Goal: Information Seeking & Learning: Learn about a topic

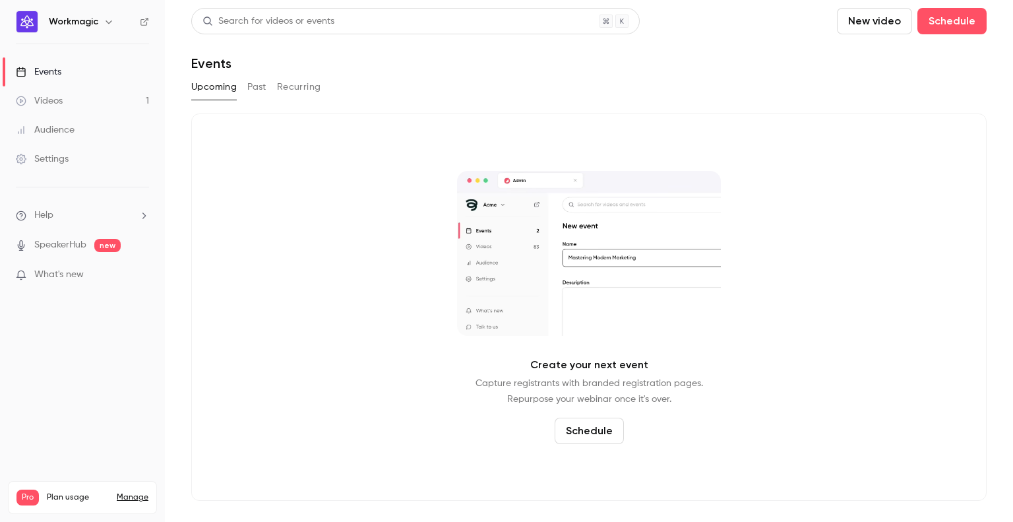
click at [92, 101] on link "Videos 1" at bounding box center [82, 100] width 165 height 29
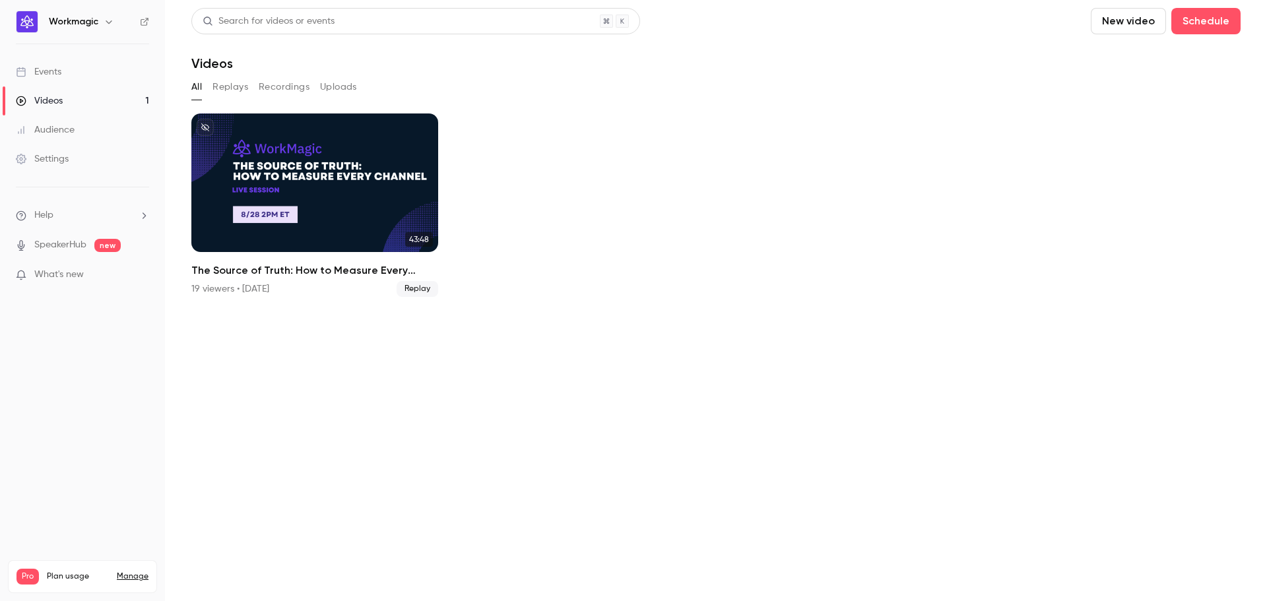
click at [63, 138] on link "Audience" at bounding box center [82, 129] width 165 height 29
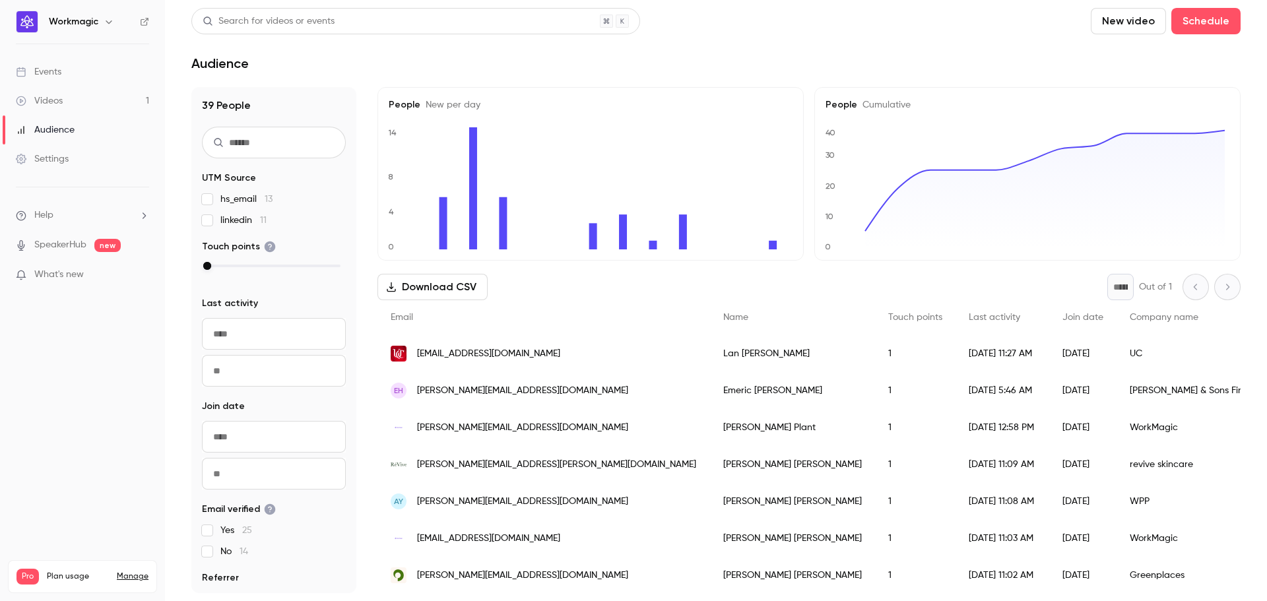
drag, startPoint x: 231, startPoint y: 107, endPoint x: 191, endPoint y: 102, distance: 40.5
click at [231, 107] on h1 "39 People" at bounding box center [274, 106] width 144 height 16
click at [102, 75] on link "Events" at bounding box center [82, 71] width 165 height 29
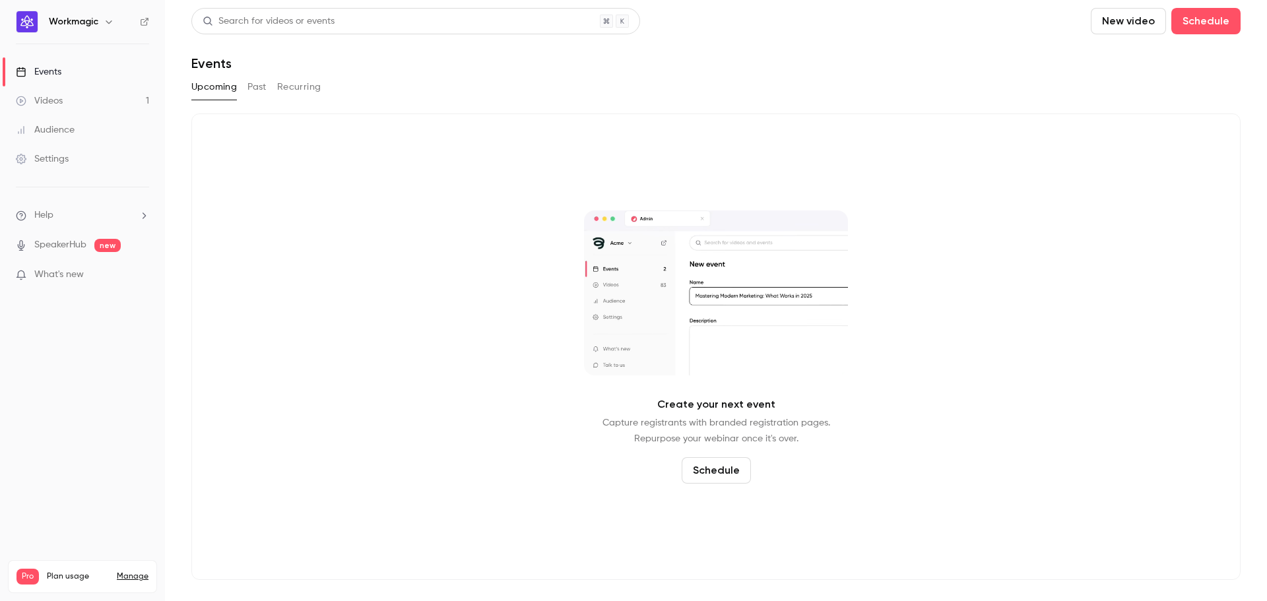
click at [100, 97] on link "Videos 1" at bounding box center [82, 100] width 165 height 29
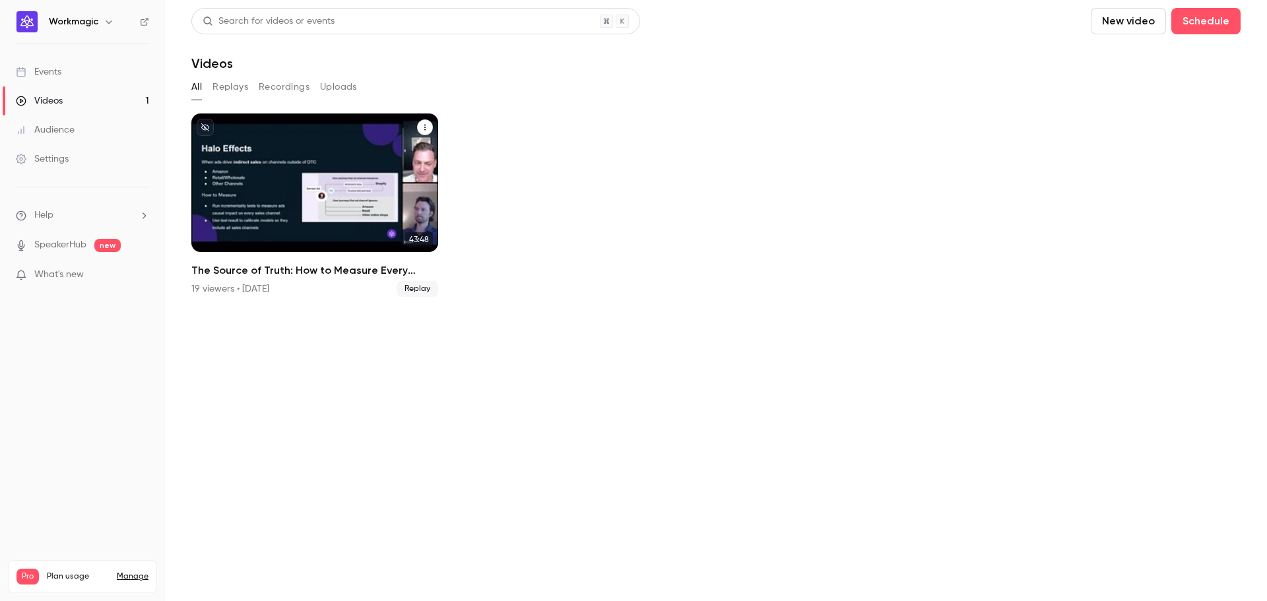
click at [309, 270] on h2 "The Source of Truth: How to Measure Every Channel" at bounding box center [314, 271] width 247 height 16
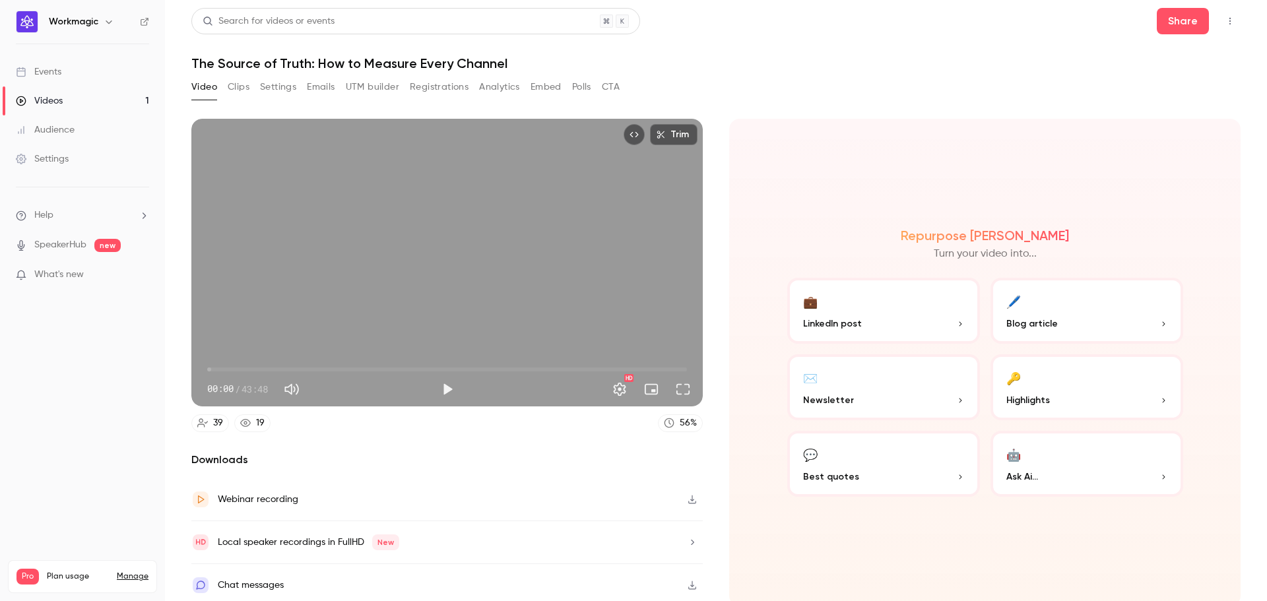
click at [434, 84] on button "Registrations" at bounding box center [439, 87] width 59 height 21
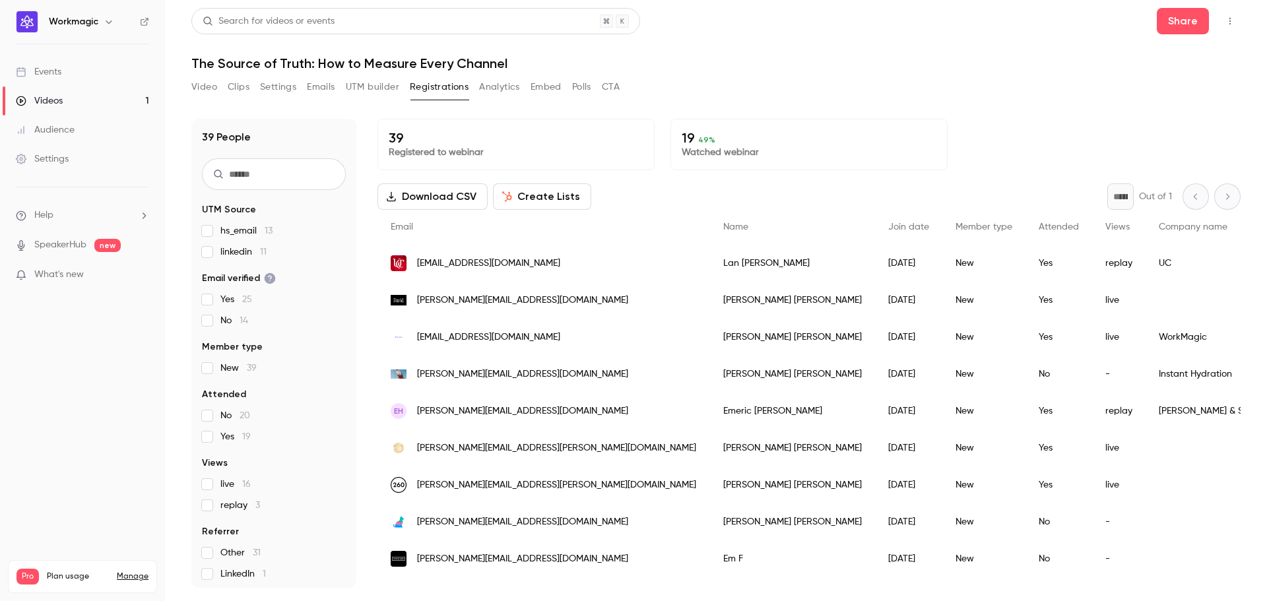
scroll to position [66, 0]
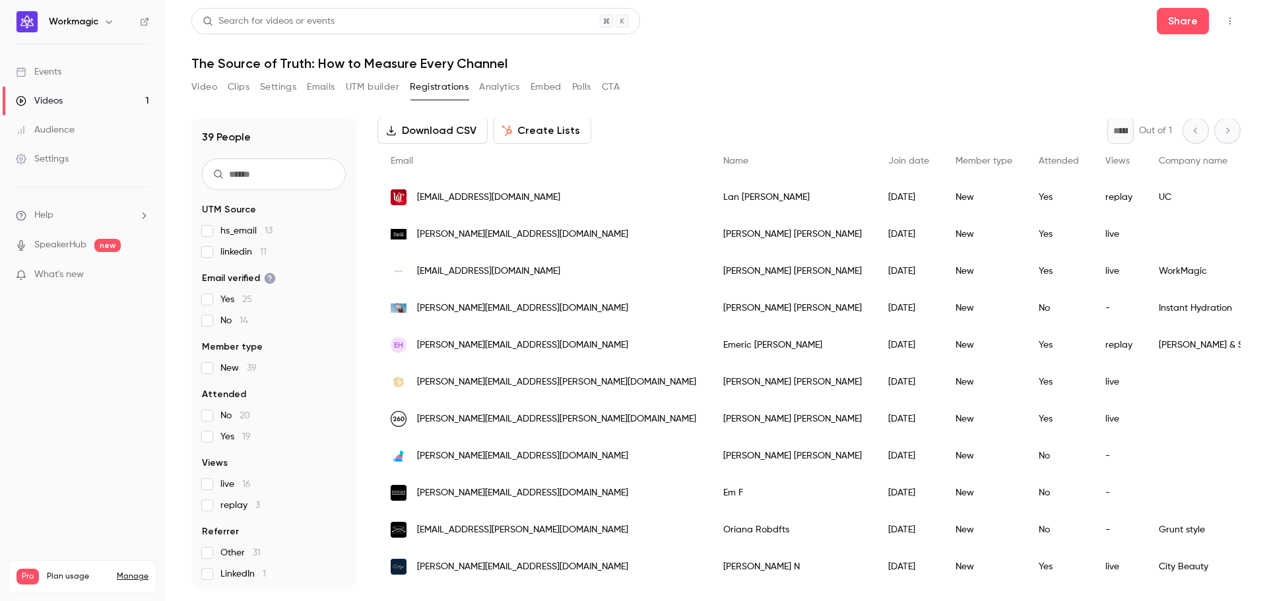
click at [503, 87] on button "Analytics" at bounding box center [499, 87] width 41 height 21
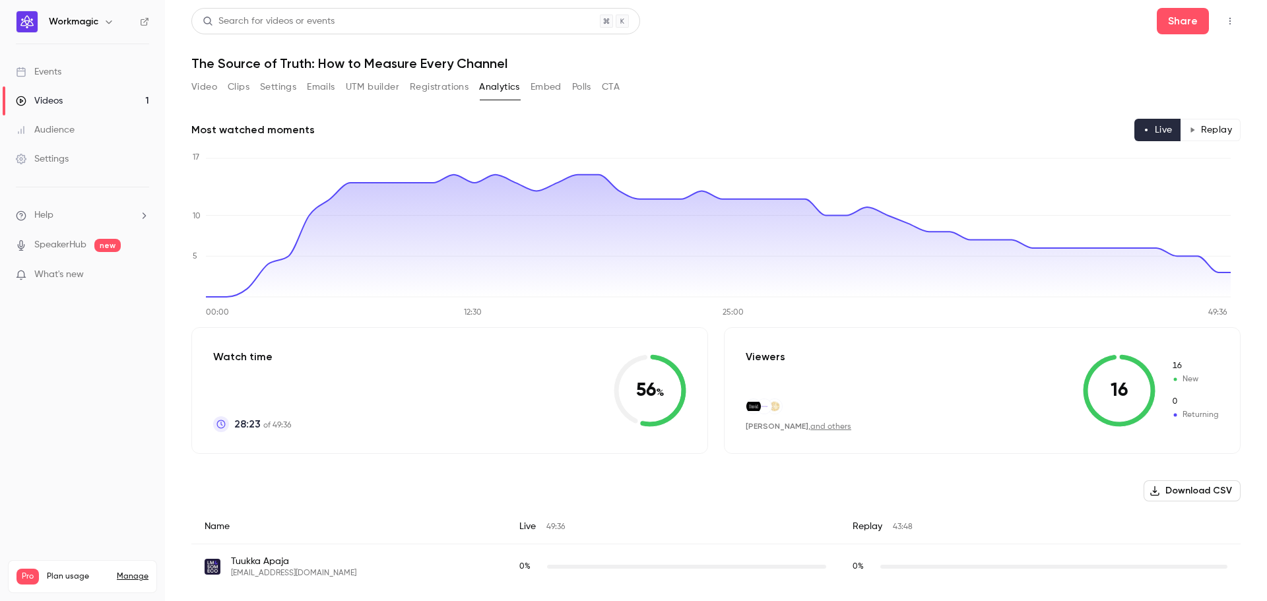
click at [359, 89] on button "UTM builder" at bounding box center [372, 87] width 53 height 21
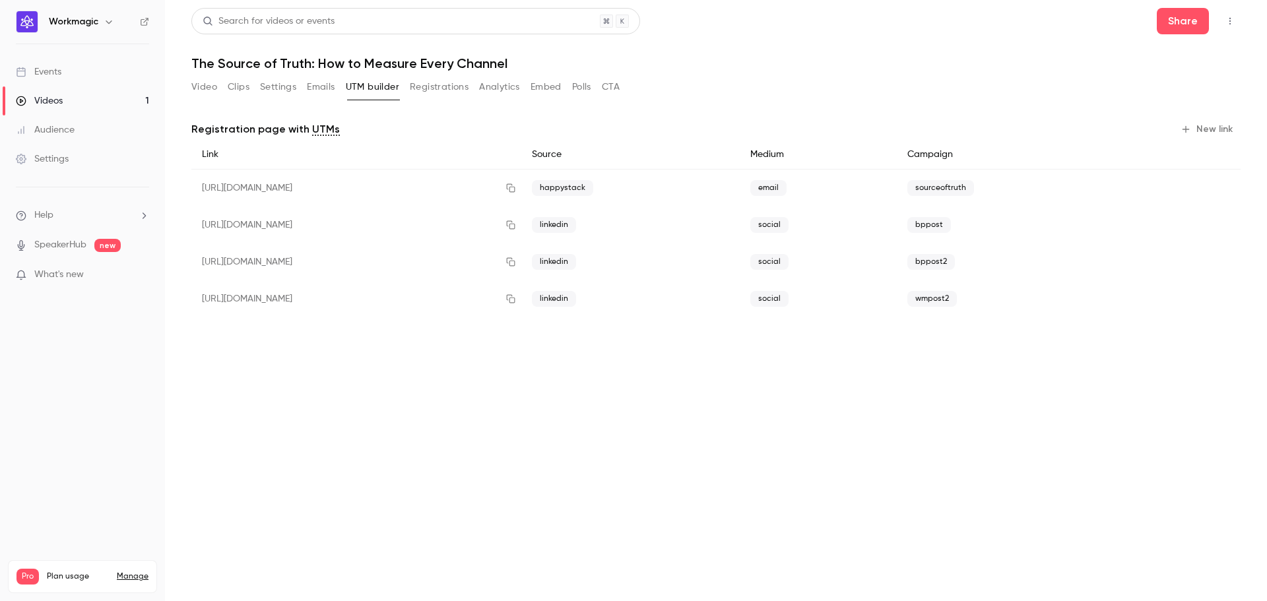
click at [225, 85] on div "Video Clips Settings Emails UTM builder Registrations Analytics Embed Polls CTA" at bounding box center [405, 87] width 428 height 21
click at [204, 88] on button "Video" at bounding box center [204, 87] width 26 height 21
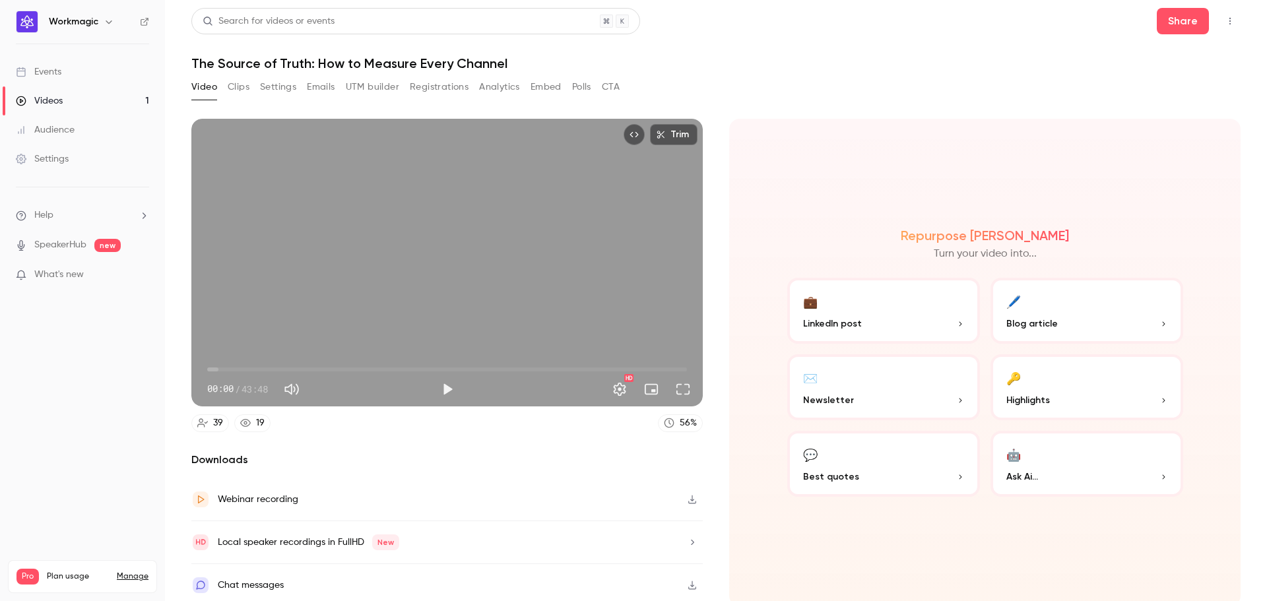
click at [495, 84] on button "Analytics" at bounding box center [499, 87] width 41 height 21
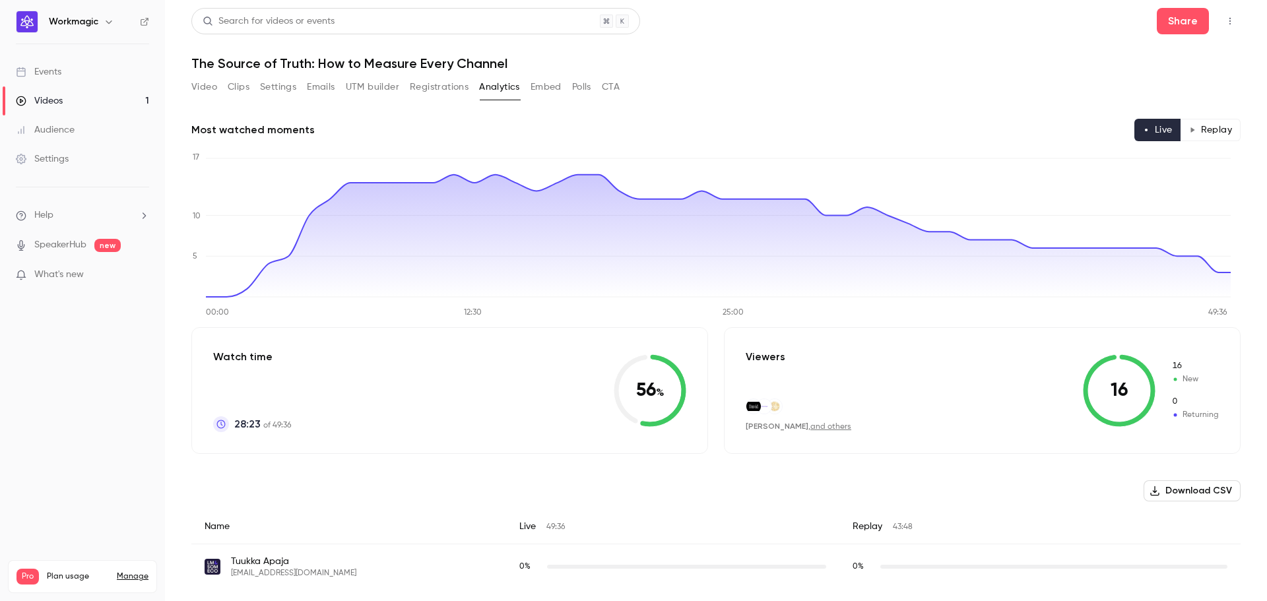
click at [559, 88] on button "Embed" at bounding box center [545, 87] width 31 height 21
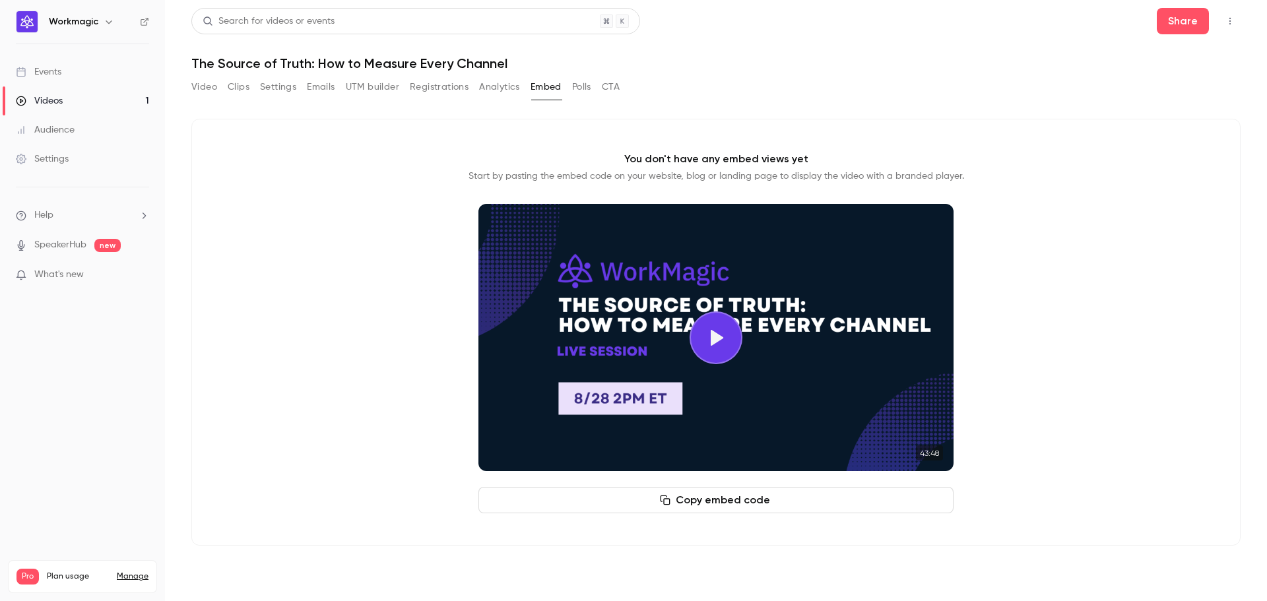
click at [110, 73] on link "Events" at bounding box center [82, 71] width 165 height 29
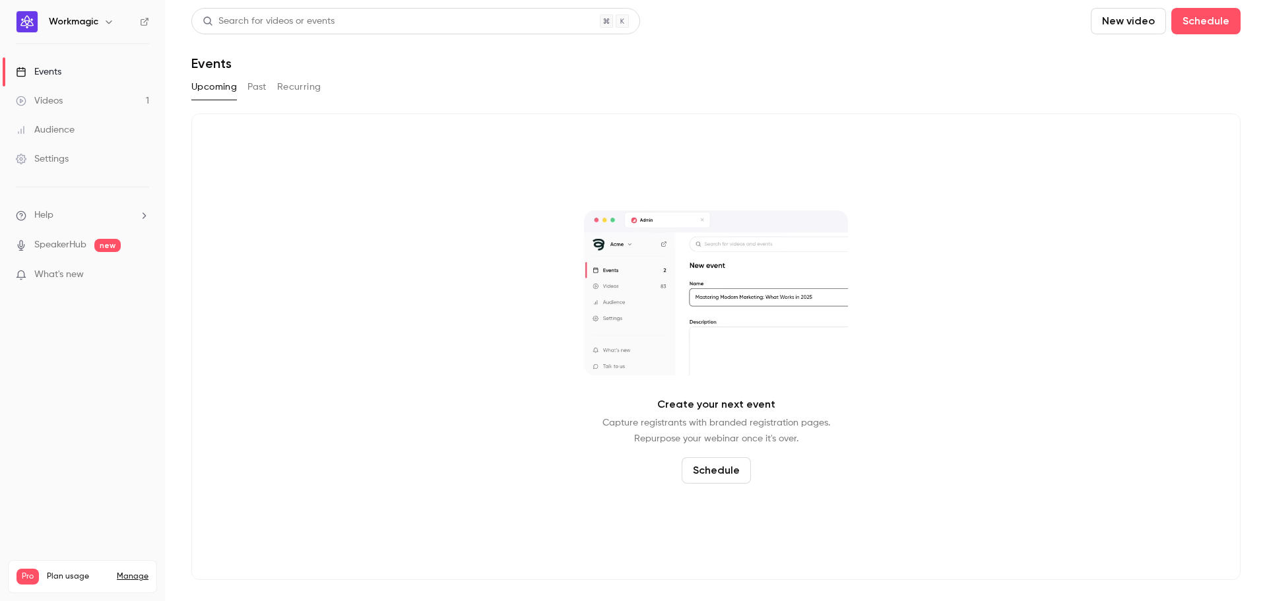
click at [318, 88] on button "Recurring" at bounding box center [299, 87] width 44 height 21
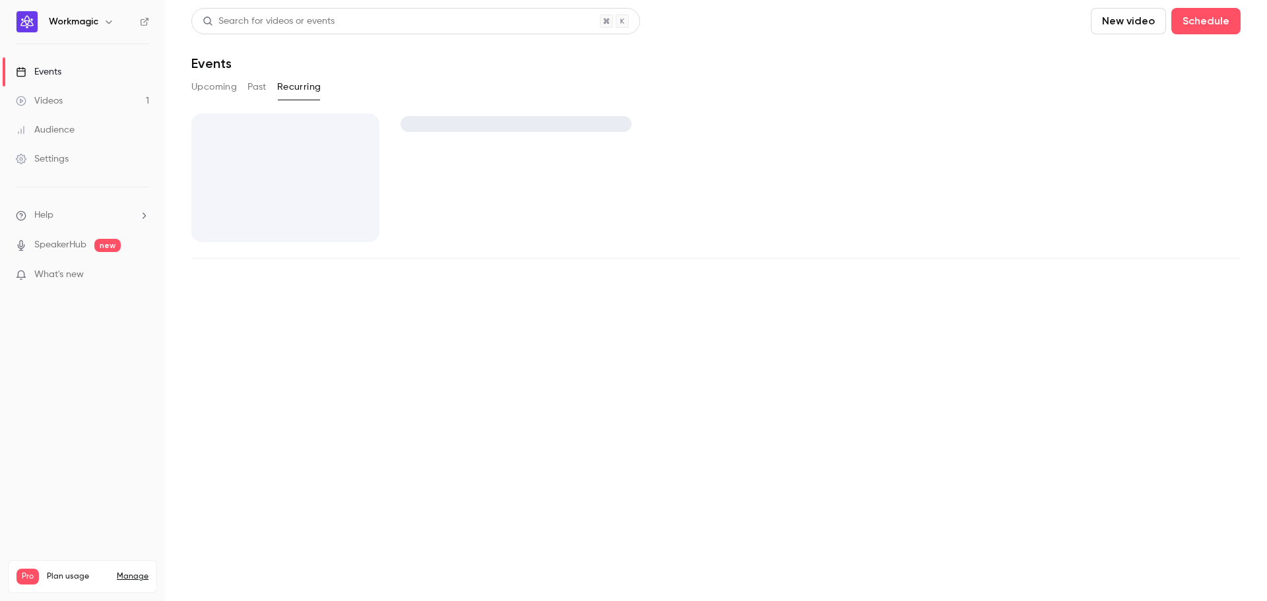
click at [255, 88] on button "Past" at bounding box center [256, 87] width 19 height 21
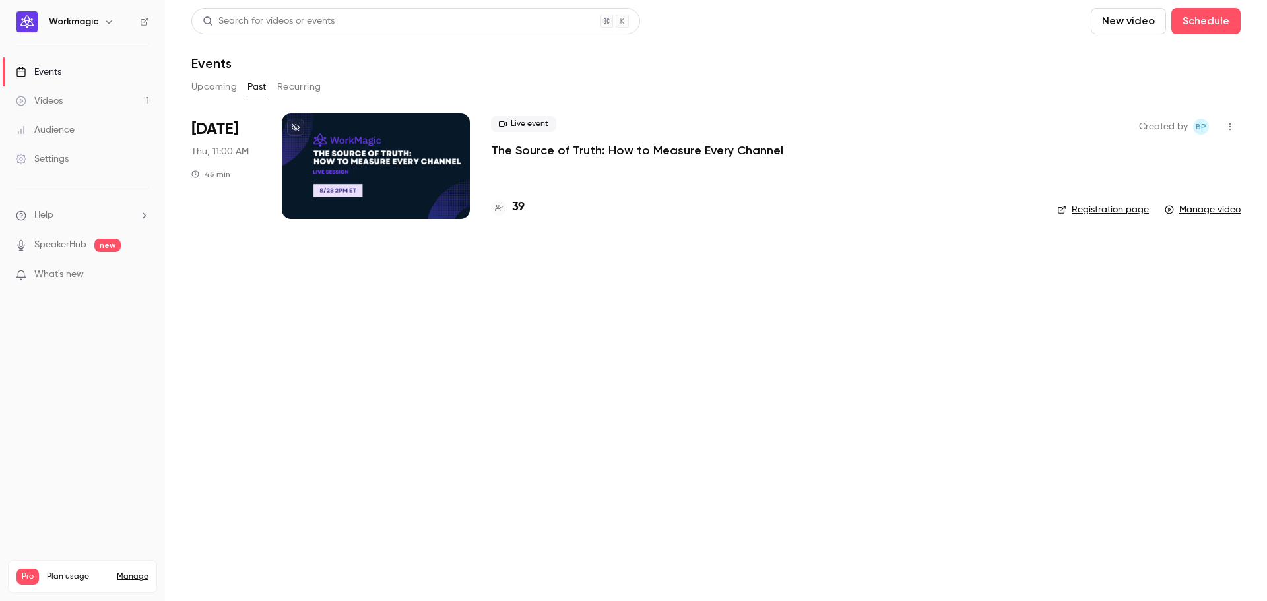
click at [475, 125] on li "[DATE] Thu, 11:00 AM 45 min Live event The Source of Truth: How to Measure Ever…" at bounding box center [715, 173] width 1049 height 121
click at [592, 159] on div "Live event The Source of Truth: How to Measure Every Channel 39" at bounding box center [763, 166] width 545 height 106
click at [600, 150] on p "The Source of Truth: How to Measure Every Channel" at bounding box center [637, 150] width 292 height 16
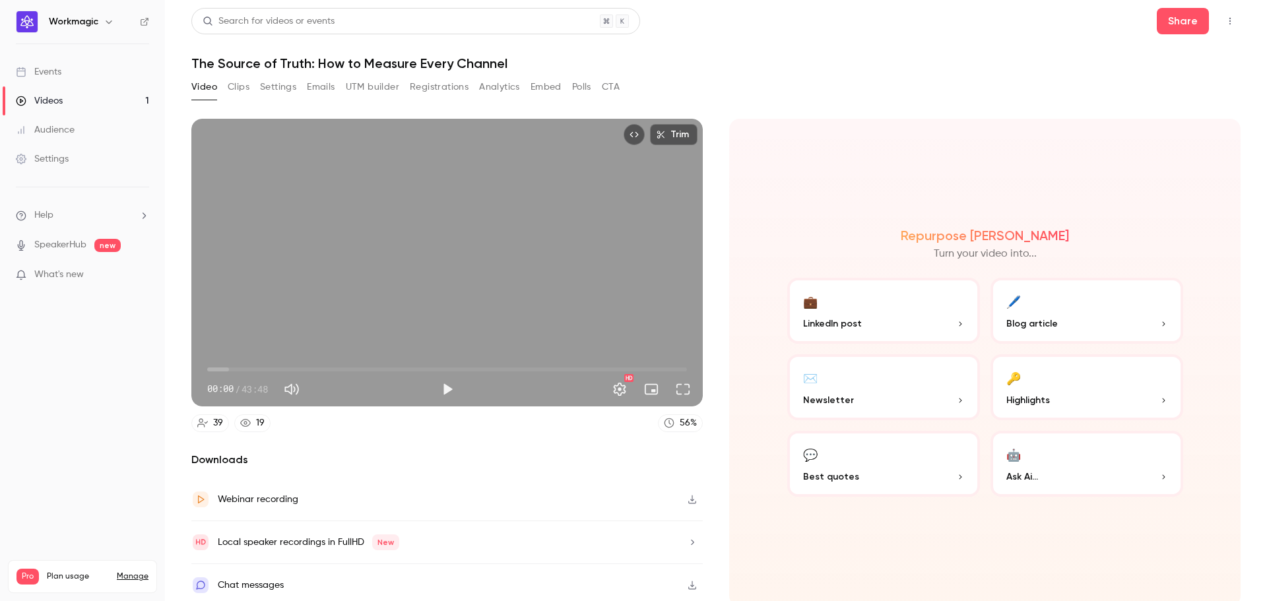
click at [241, 92] on button "Clips" at bounding box center [239, 87] width 22 height 21
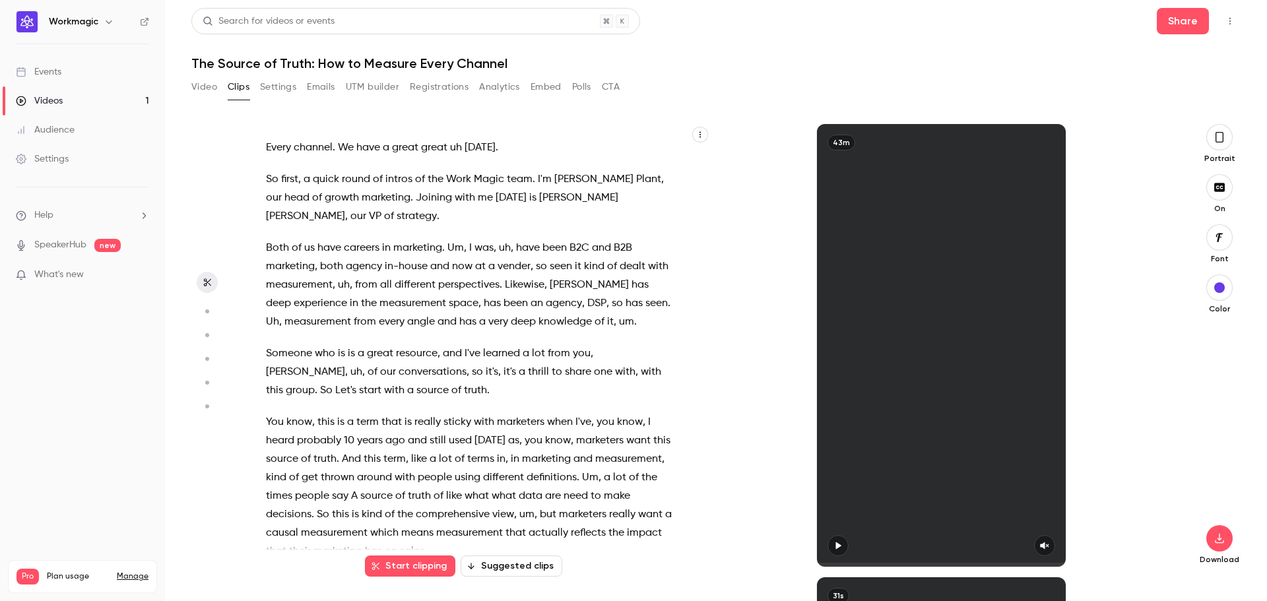
click at [265, 88] on button "Settings" at bounding box center [278, 87] width 36 height 21
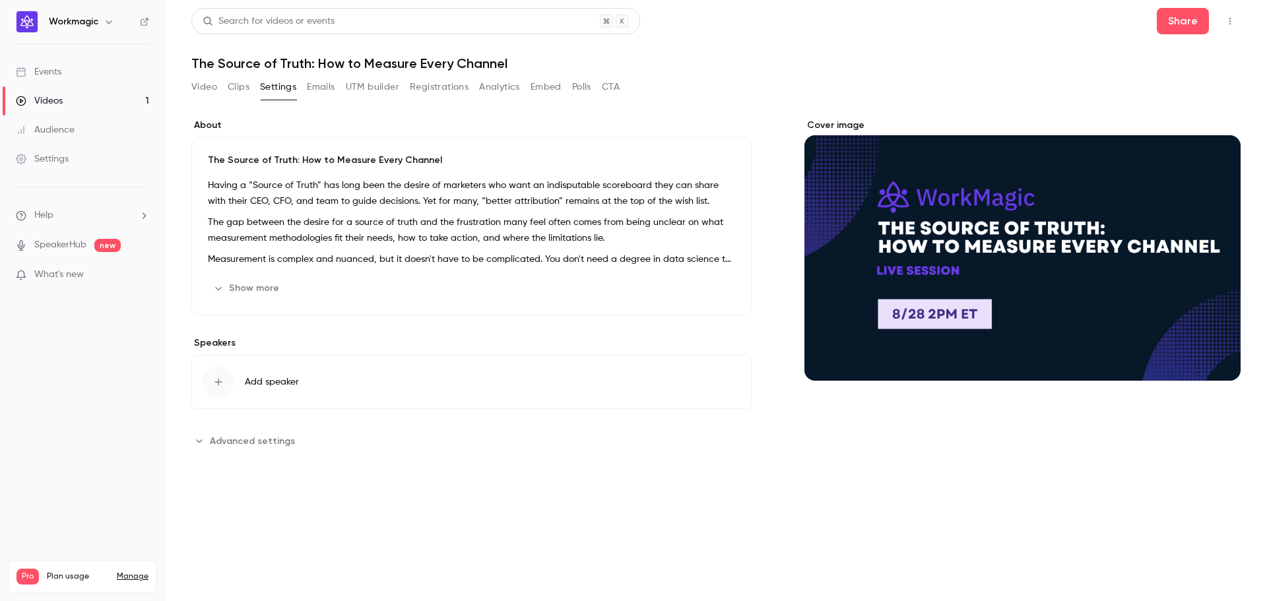
click at [319, 97] on button "Emails" at bounding box center [321, 87] width 28 height 21
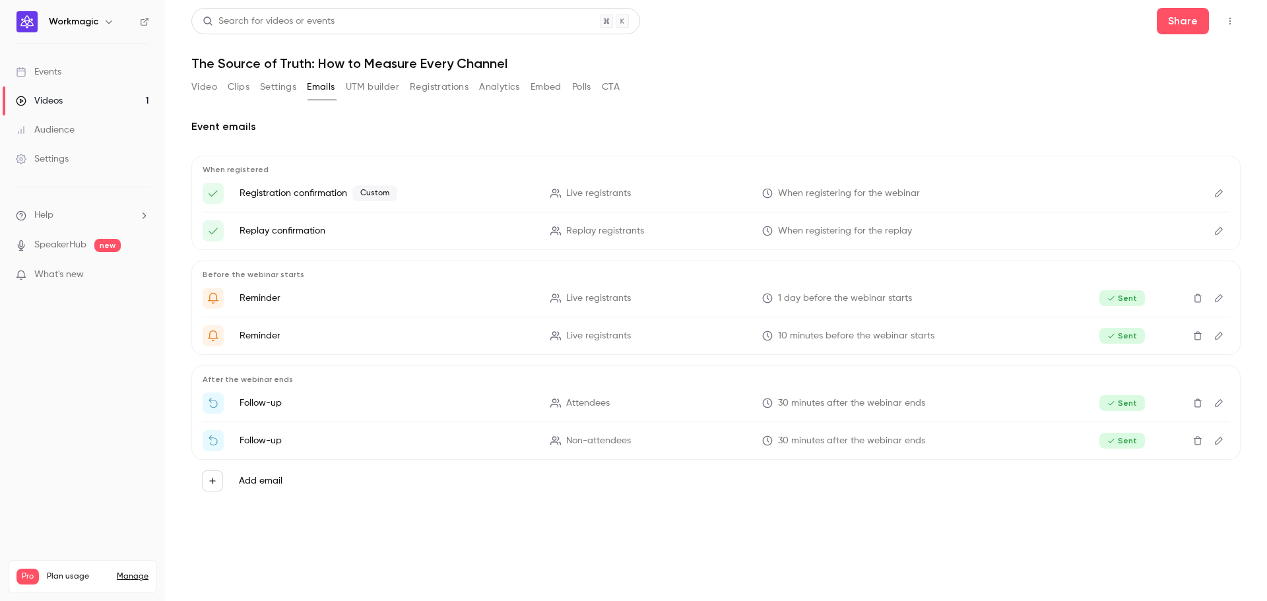
click at [438, 86] on button "Registrations" at bounding box center [439, 87] width 59 height 21
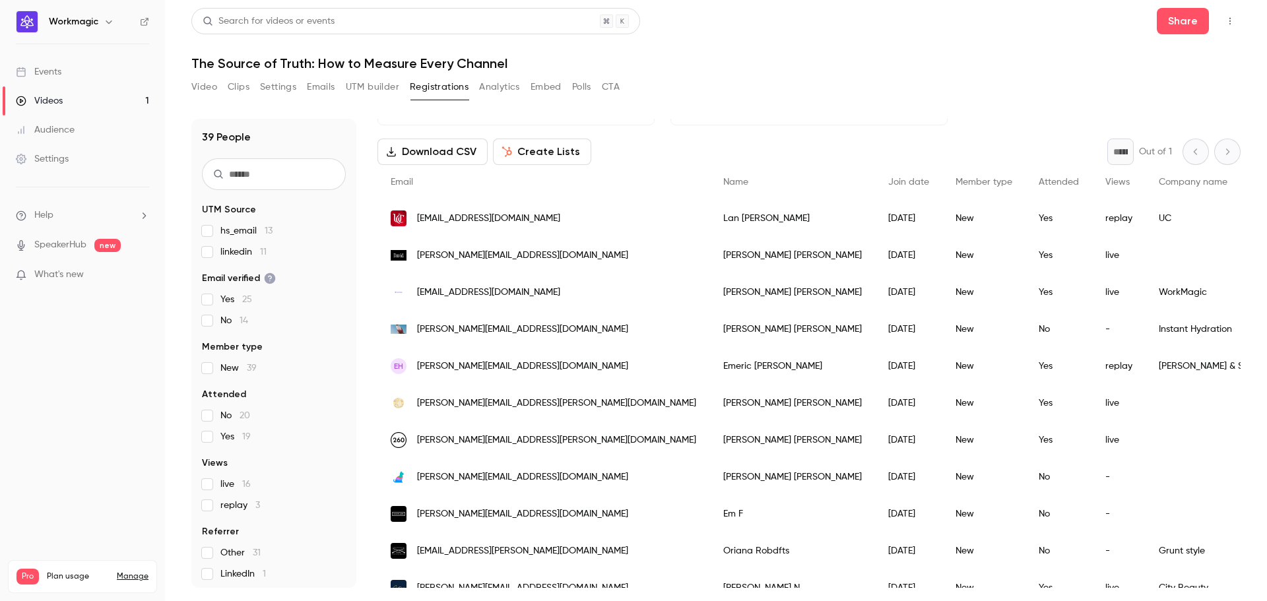
scroll to position [46, 0]
click at [398, 218] on img "People list" at bounding box center [399, 218] width 16 height 16
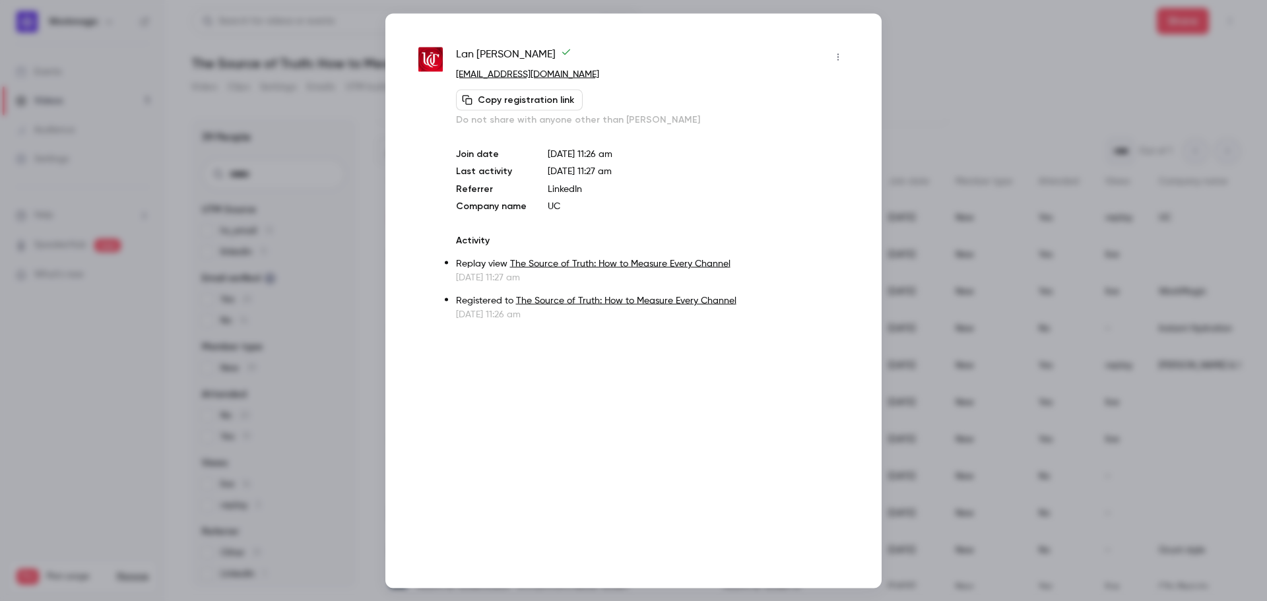
click at [970, 50] on div at bounding box center [633, 300] width 1267 height 601
